Goal: Information Seeking & Learning: Learn about a topic

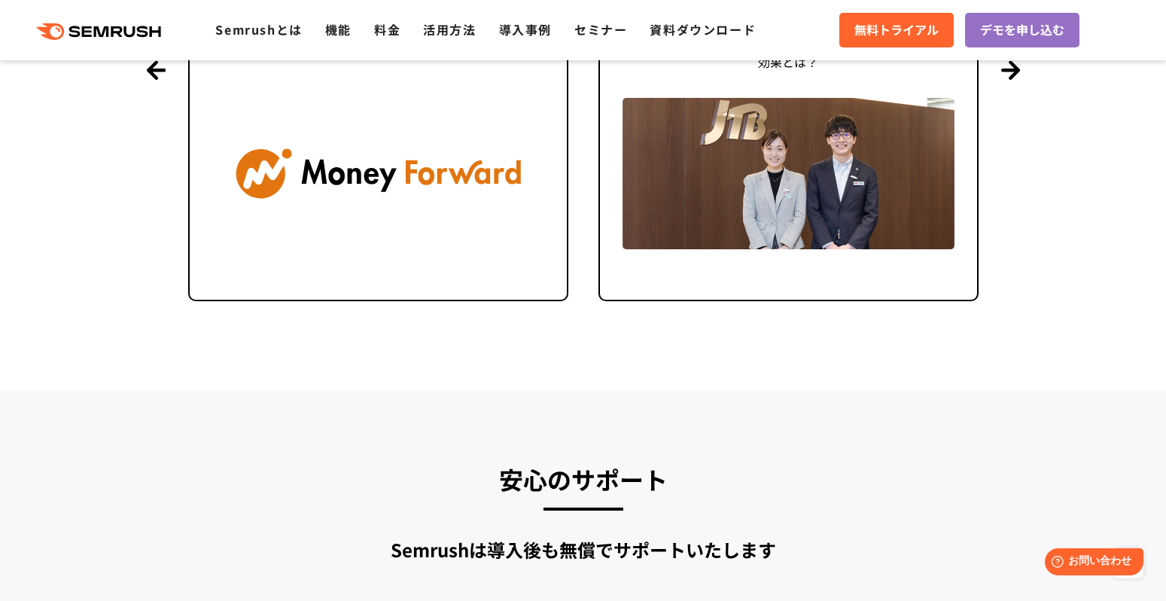
scroll to position [3773, 0]
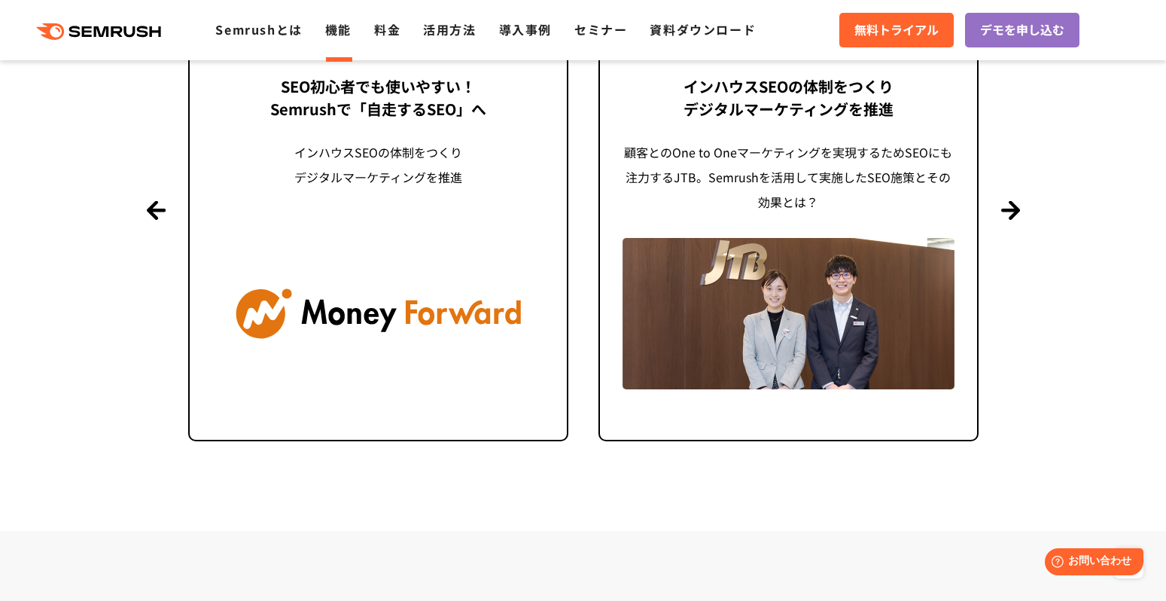
click at [354, 37] on ul "Semrushとは 機能 料金 活用方法 導入事例 セミナー 資料ダウンロード" at bounding box center [496, 30] width 563 height 20
click at [347, 30] on link "機能" at bounding box center [338, 29] width 26 height 18
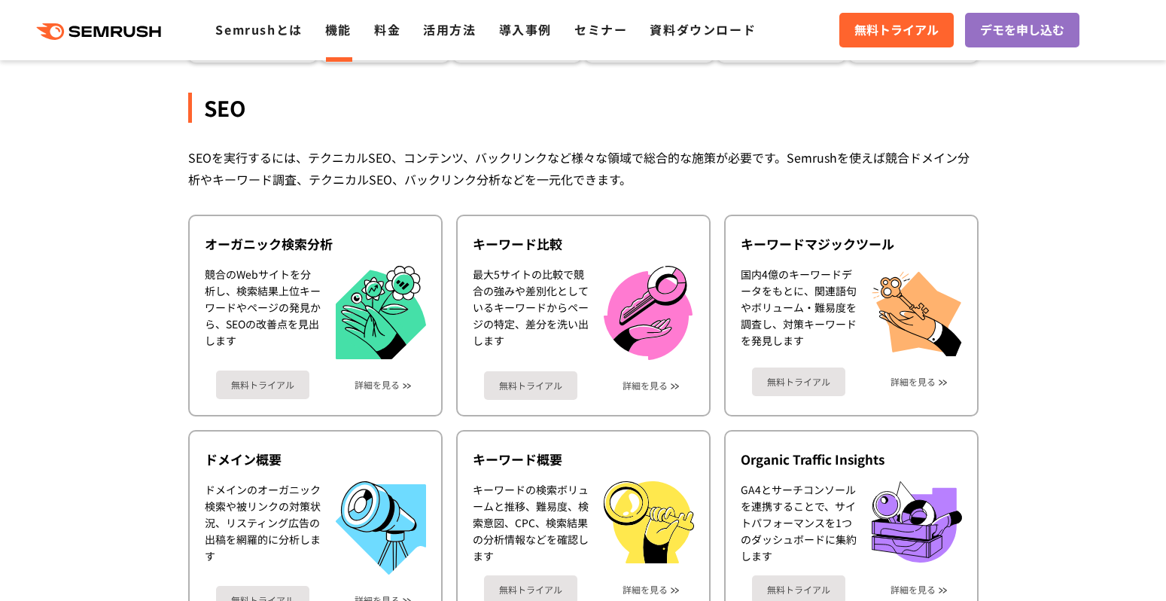
scroll to position [301, 0]
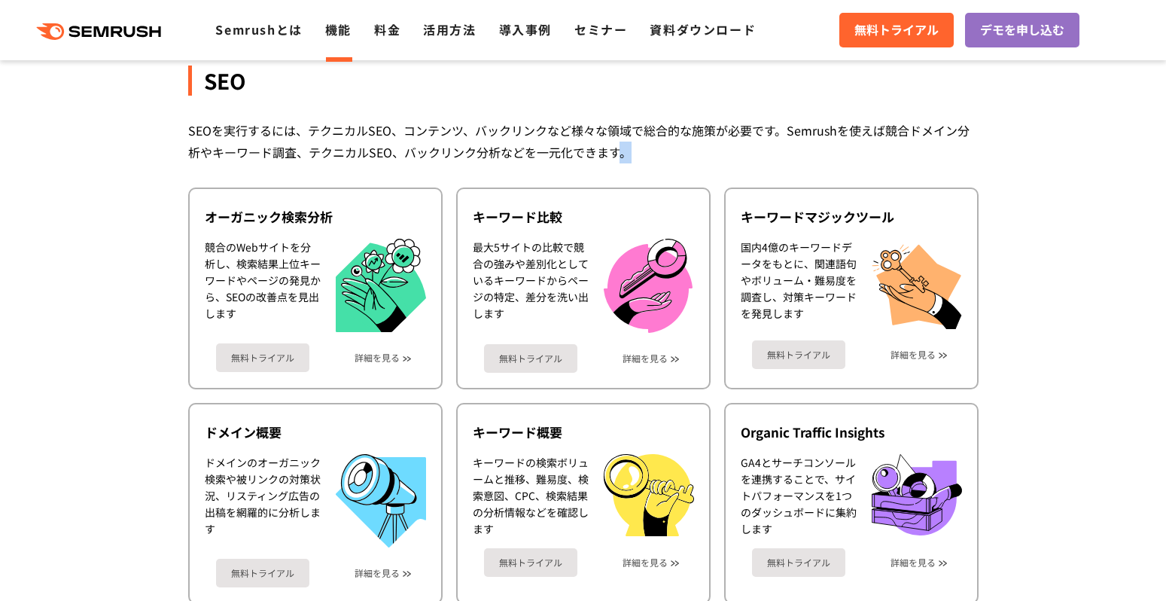
click at [622, 156] on div "SEOを実行するには、テクニカルSEO、コンテンツ、バックリンクなど様々な領域で総合的な施策が必要です。Semrushを使えば競合ドメイン分析やキーワード調査…" at bounding box center [583, 142] width 791 height 44
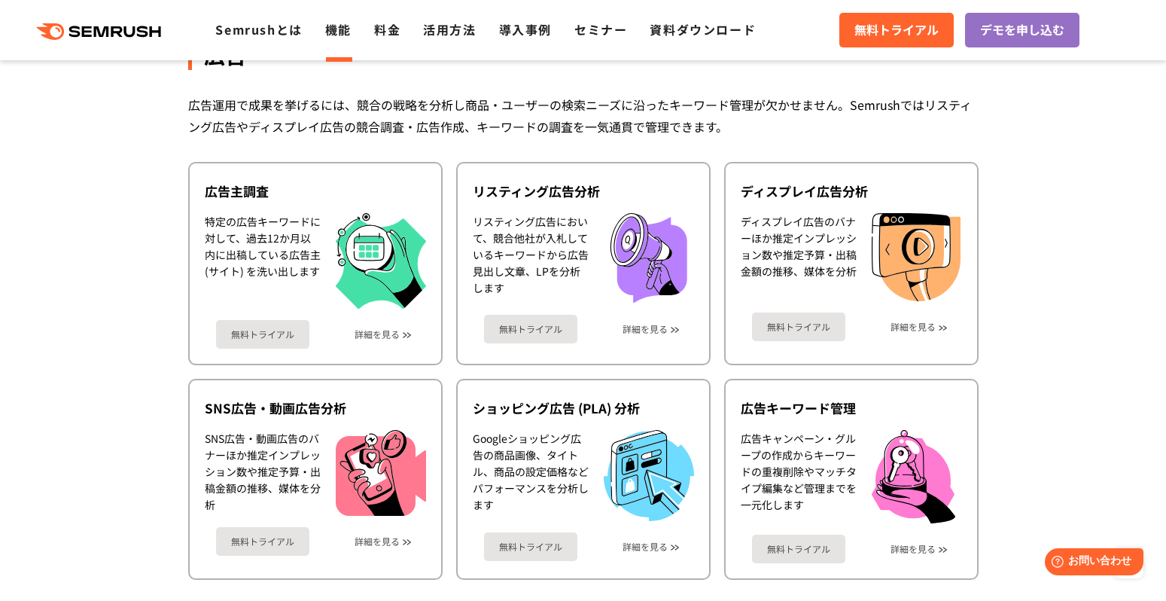
scroll to position [1581, 0]
